Goal: Task Accomplishment & Management: Use online tool/utility

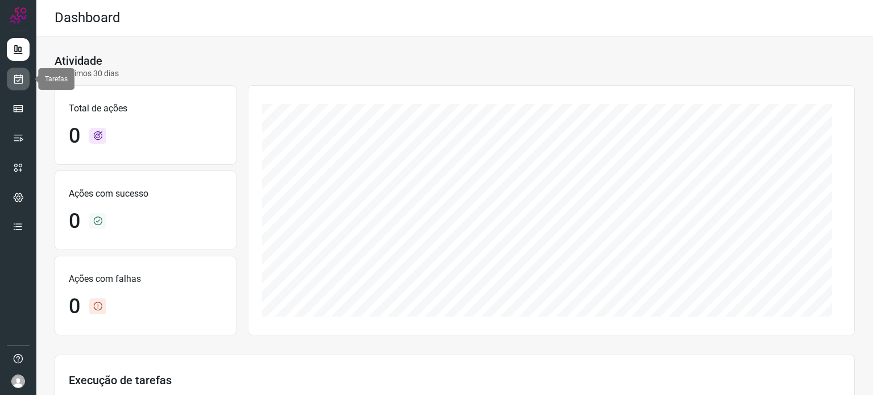
click at [18, 69] on link at bounding box center [18, 79] width 23 height 23
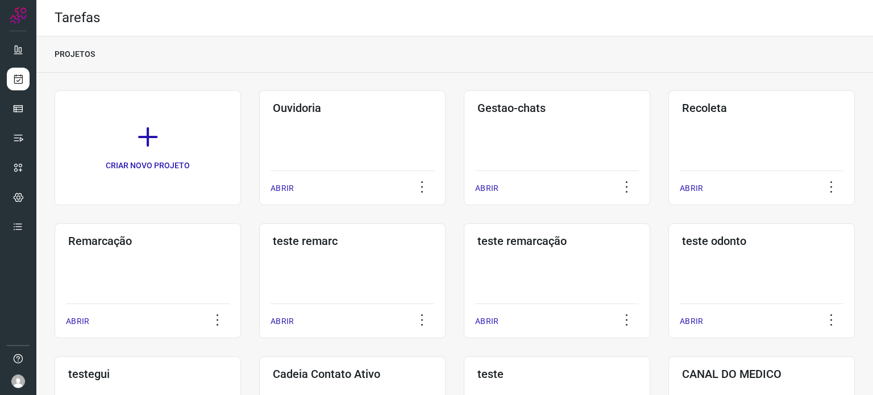
scroll to position [227, 0]
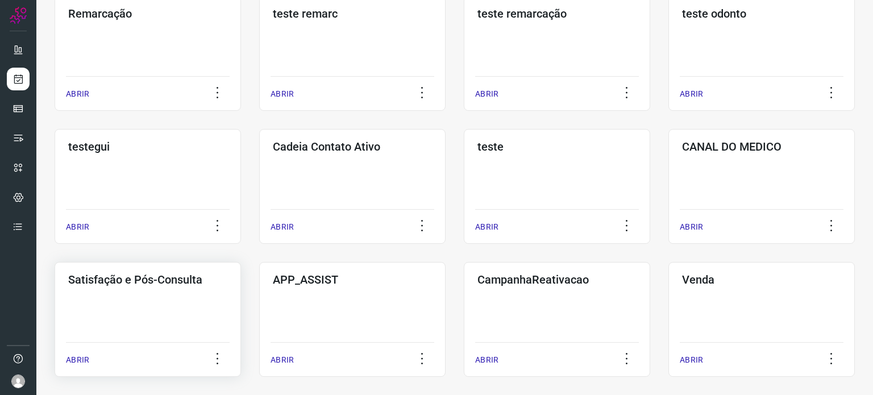
click at [165, 307] on div "Satisfação e Pós-Consulta ABRIR" at bounding box center [148, 319] width 186 height 115
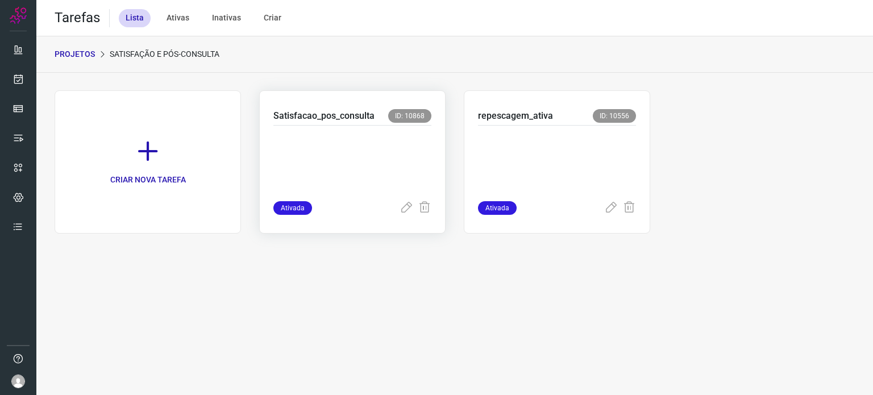
click at [397, 155] on p at bounding box center [352, 160] width 158 height 57
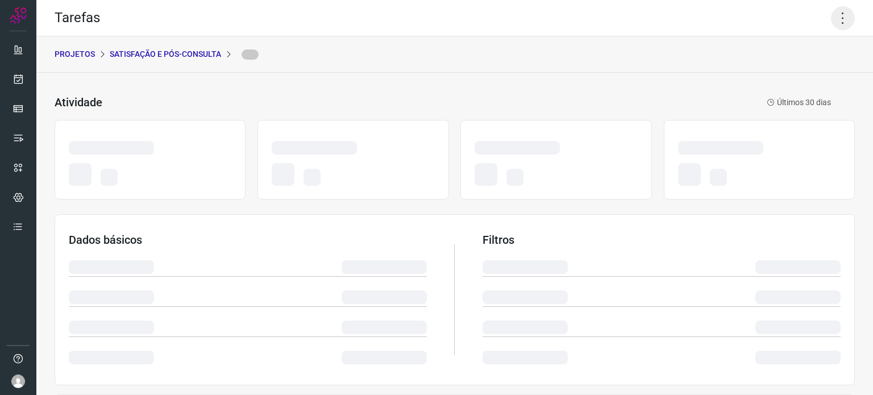
click at [835, 27] on icon at bounding box center [843, 18] width 24 height 24
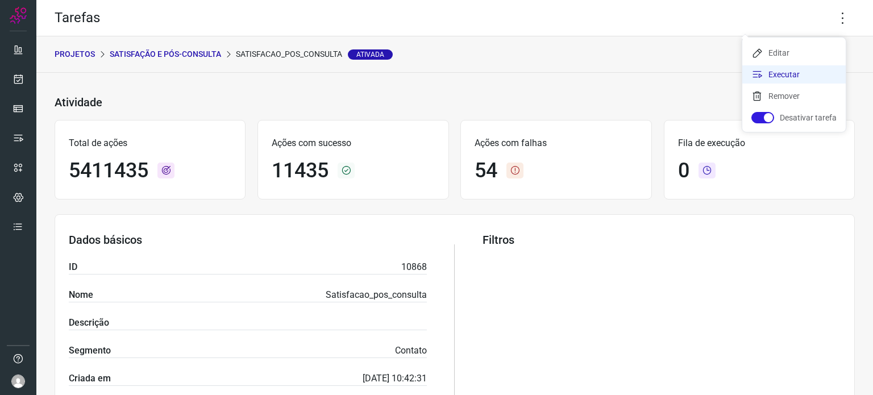
click at [800, 79] on li "Executar" at bounding box center [793, 74] width 103 height 18
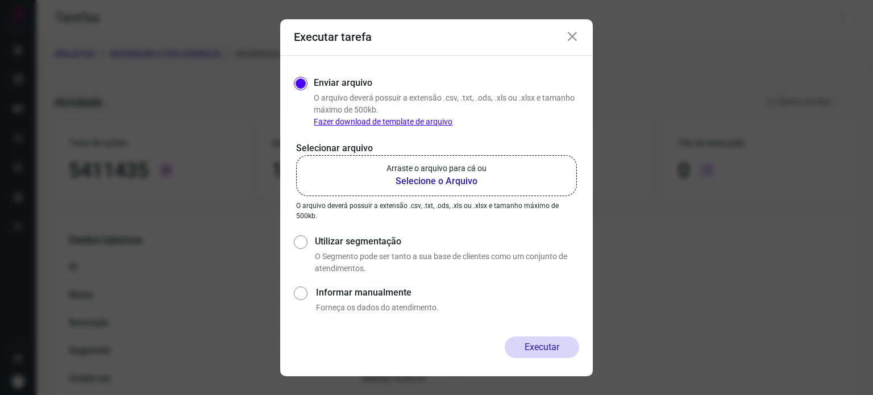
click at [458, 168] on p "Arraste o arquivo para cá ou" at bounding box center [436, 169] width 100 height 12
click at [0, 0] on input "Arraste o arquivo para cá ou Selecione o Arquivo" at bounding box center [0, 0] width 0 height 0
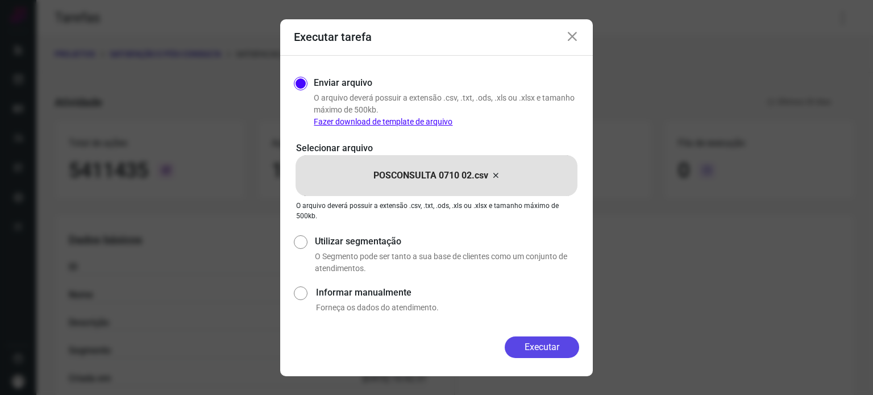
click at [538, 346] on button "Executar" at bounding box center [542, 347] width 74 height 22
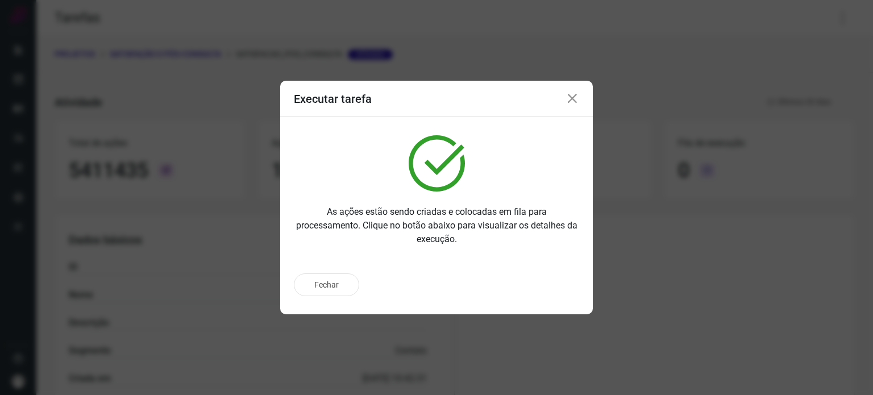
click at [554, 292] on div "Fechar" at bounding box center [436, 284] width 285 height 23
click at [540, 297] on div "Fechar" at bounding box center [436, 289] width 313 height 50
click at [540, 290] on button "Ir para execução" at bounding box center [529, 285] width 99 height 22
